Goal: Navigation & Orientation: Find specific page/section

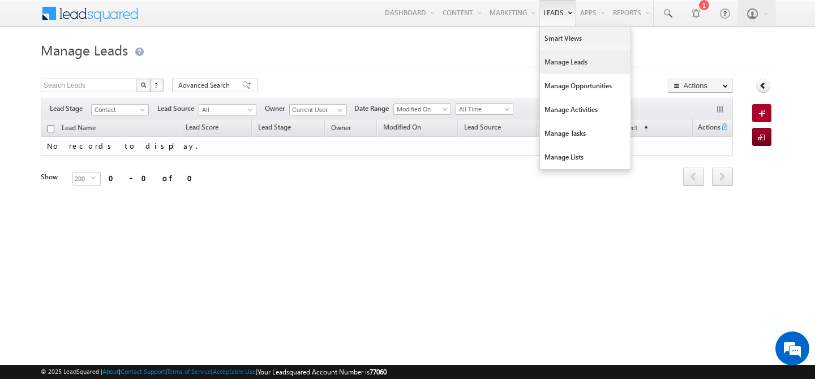
click at [550, 63] on link "Manage Leads" at bounding box center [585, 62] width 91 height 24
click at [552, 63] on link "Manage Leads" at bounding box center [585, 62] width 91 height 24
click at [553, 69] on link "Manage Leads" at bounding box center [585, 62] width 91 height 24
